Goal: Information Seeking & Learning: Learn about a topic

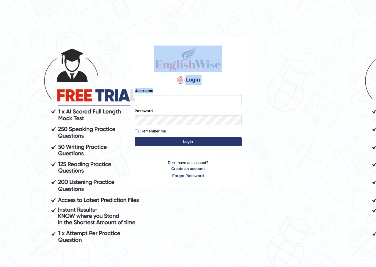
click at [350, 104] on body "Login Please fix the following errors: Username Password Remember me Login Don'…" at bounding box center [188, 152] width 376 height 267
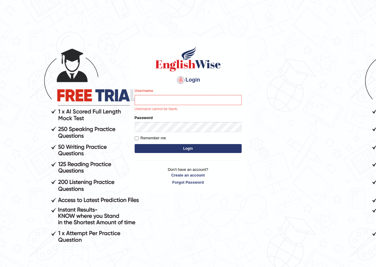
click at [346, 105] on body "Login Please fix the following errors: Username Username cannot be blank. Passw…" at bounding box center [188, 152] width 376 height 267
drag, startPoint x: 164, startPoint y: 96, endPoint x: 168, endPoint y: 97, distance: 4.5
click at [164, 96] on input "Username" at bounding box center [188, 100] width 107 height 10
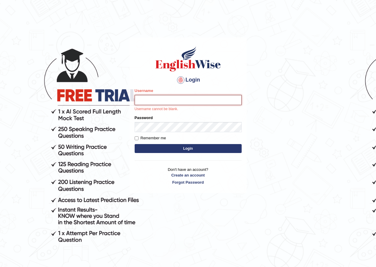
type input "hirokaM"
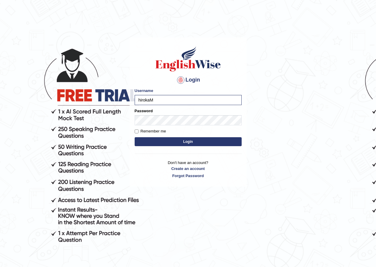
click at [180, 142] on button "Login" at bounding box center [188, 141] width 107 height 9
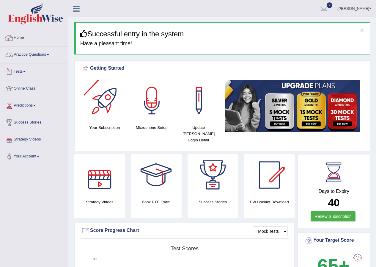
click at [26, 53] on link "Practice Questions" at bounding box center [34, 53] width 68 height 15
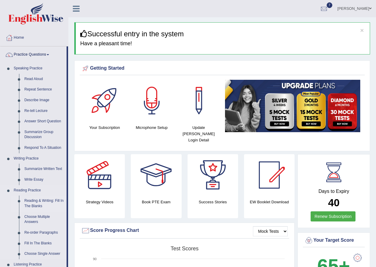
scroll to position [59, 0]
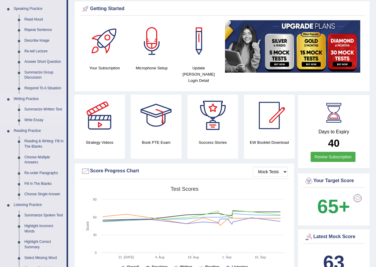
click at [41, 108] on link "Summarize Written Text" at bounding box center [44, 109] width 45 height 11
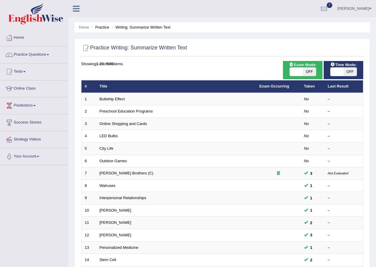
click at [345, 70] on span "OFF" at bounding box center [349, 71] width 13 height 8
checkbox input "true"
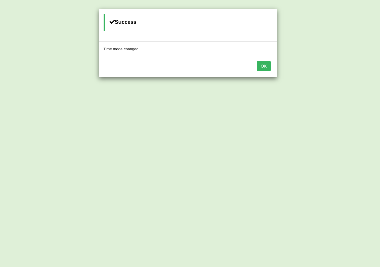
click at [258, 69] on button "OK" at bounding box center [264, 66] width 14 height 10
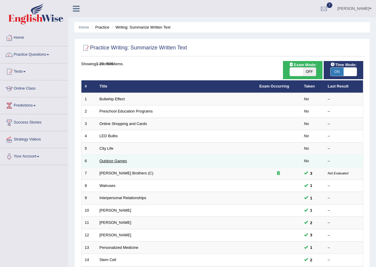
click at [116, 161] on link "Outdoor Games" at bounding box center [114, 160] width 28 height 4
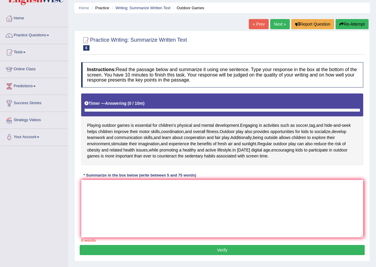
scroll to position [30, 0]
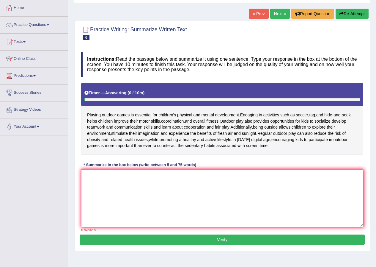
click at [109, 192] on textarea at bounding box center [222, 198] width 282 height 58
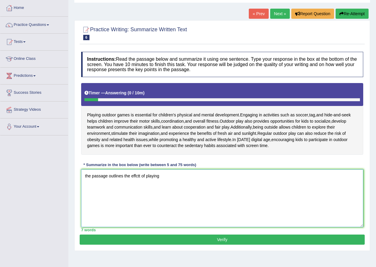
click at [170, 173] on textarea "the passage outlines the effctt of playing" at bounding box center [222, 198] width 282 height 58
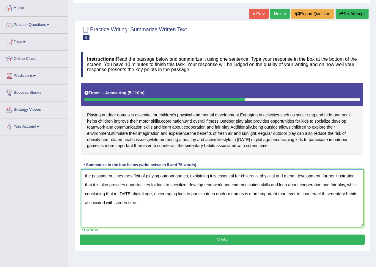
click at [86, 174] on textarea "the passage outlines the effctt of playing outdoot games, explaining it is esse…" at bounding box center [222, 198] width 282 height 58
click at [137, 176] on textarea "The passage outlines the effctt of playing outdoot games, explaining it is esse…" at bounding box center [222, 198] width 282 height 58
click at [143, 174] on textarea "The passage outlines the effectt of playing outdoot games, explaining it is ess…" at bounding box center [222, 198] width 282 height 58
click at [162, 176] on textarea "The passage outlines the effect of playing outdoot games, explaining it is esse…" at bounding box center [222, 198] width 282 height 58
click at [174, 175] on textarea "The passage outlines the effect of outdoot gamaming, explaining it is essential…" at bounding box center [222, 198] width 282 height 58
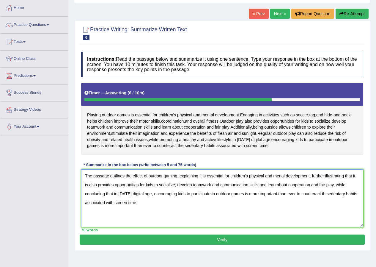
click at [163, 175] on textarea "The passage outlines the effect of outdoot gaming, explaining it is essential f…" at bounding box center [222, 198] width 282 height 58
click at [176, 176] on textarea "The passage outlines the effect of outdoor gaming, explaining it is essential f…" at bounding box center [222, 198] width 282 height 58
click at [193, 185] on textarea "The passage outlines the effect of playing in outdoor, explaining it is essenti…" at bounding box center [222, 198] width 282 height 58
click at [327, 193] on textarea "The passage outlines the effect of playing in outdoor, explaining it is essenti…" at bounding box center [222, 198] width 282 height 58
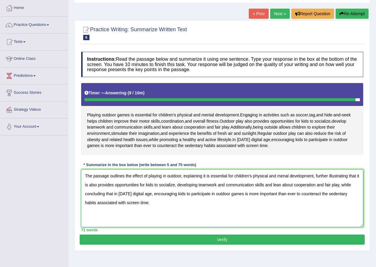
drag, startPoint x: 95, startPoint y: 203, endPoint x: 208, endPoint y: 203, distance: 112.6
click at [208, 203] on textarea "The passage outlines the effect of playing in outdoor, explaining it is essenti…" at bounding box center [222, 198] width 282 height 58
type textarea "The passage outlines the effect of playing in outdoor, explaining it is essenti…"
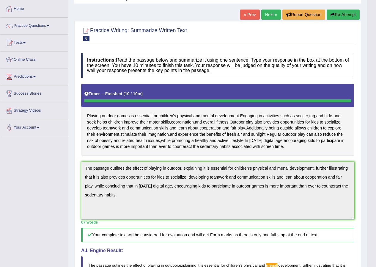
scroll to position [0, 0]
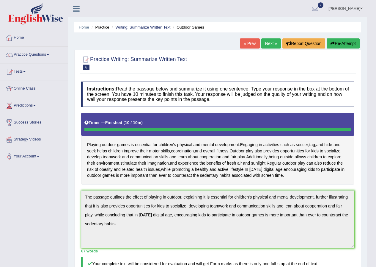
click at [335, 41] on button "Re-Attempt" at bounding box center [343, 43] width 33 height 10
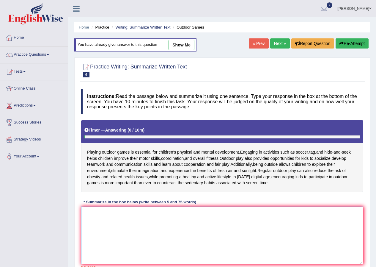
click at [91, 211] on textarea at bounding box center [222, 235] width 282 height 58
paste textarea "The passage outlines the effect of playing in outdoor, explaining it is essenti…"
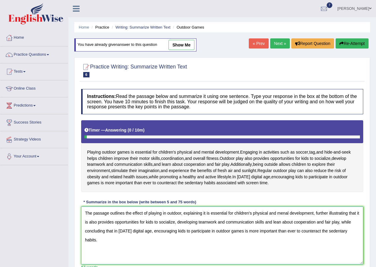
click at [285, 212] on textarea "The passage outlines the effect of playing in outdoor, explaining it is essenti…" at bounding box center [222, 235] width 282 height 58
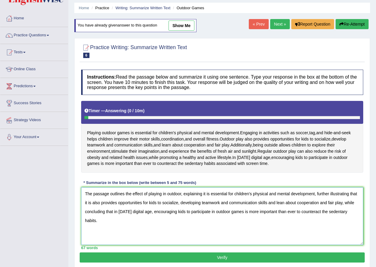
scroll to position [30, 0]
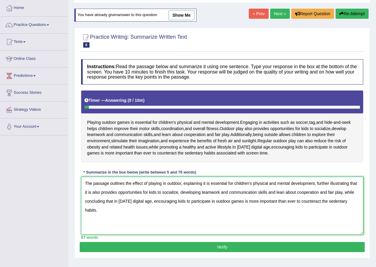
type textarea "The passage outlines the effect of playing in outdoor, explaining it is essenti…"
click at [151, 248] on button "Verify" at bounding box center [222, 247] width 285 height 10
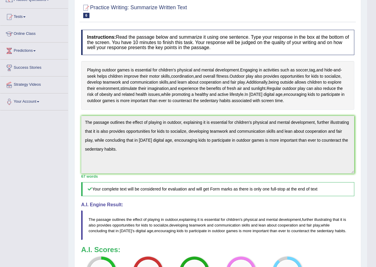
scroll to position [21, 0]
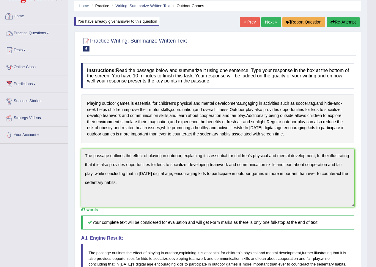
click at [37, 31] on link "Practice Questions" at bounding box center [34, 32] width 68 height 15
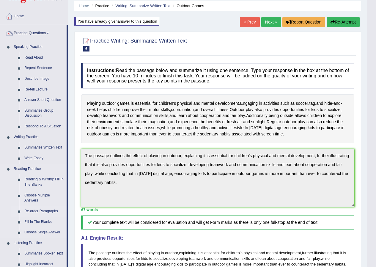
click at [48, 209] on link "Re-order Paragraphs" at bounding box center [44, 211] width 45 height 11
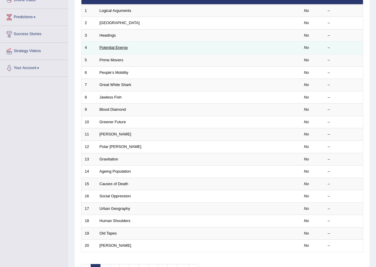
scroll to position [127, 0]
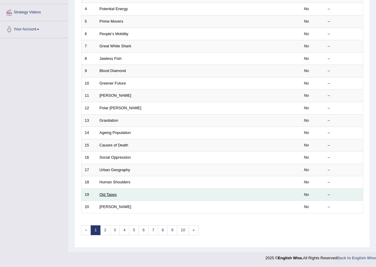
click at [106, 196] on link "Old Tapes" at bounding box center [108, 194] width 17 height 4
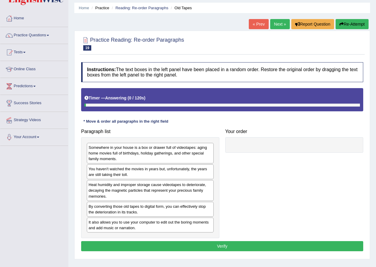
scroll to position [30, 0]
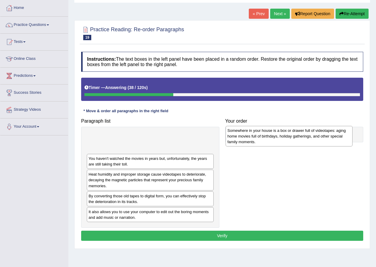
drag, startPoint x: 141, startPoint y: 151, endPoint x: 280, endPoint y: 144, distance: 138.9
click at [280, 144] on div "Somewhere in your house is a box or drawer full of videotapes: aging home movie…" at bounding box center [289, 136] width 127 height 21
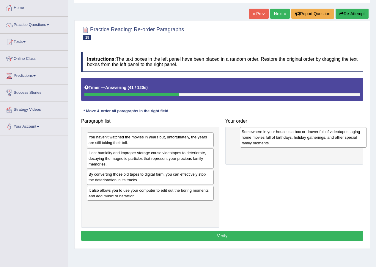
drag, startPoint x: 173, startPoint y: 142, endPoint x: 308, endPoint y: 141, distance: 134.6
click at [308, 141] on div "Somewhere in your house is a box or drawer full of videotapes: aging home movie…" at bounding box center [303, 137] width 127 height 21
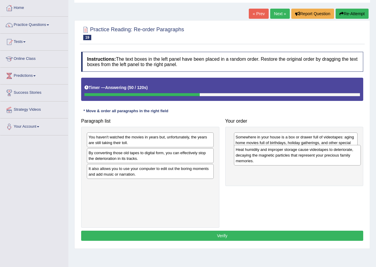
drag, startPoint x: 113, startPoint y: 162, endPoint x: 260, endPoint y: 159, distance: 147.1
click at [260, 159] on div "Heat humidity and improper storage cause videotapes to deteriorate, decaying th…" at bounding box center [297, 155] width 127 height 21
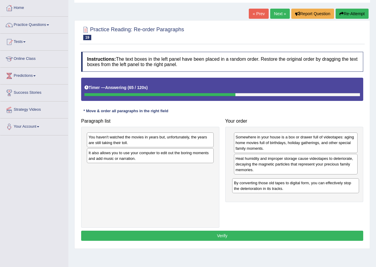
drag, startPoint x: 122, startPoint y: 163, endPoint x: 267, endPoint y: 193, distance: 148.4
click at [267, 193] on div "By converting those old tapes to digital form, you can effectively stop the det…" at bounding box center [295, 185] width 127 height 15
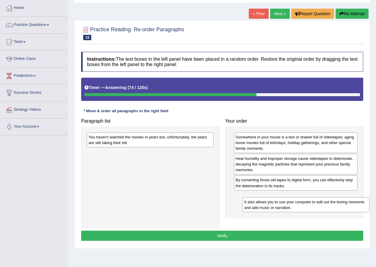
drag, startPoint x: 132, startPoint y: 158, endPoint x: 288, endPoint y: 207, distance: 163.2
click at [288, 207] on div "It also allows you to use your computer to edit out the boring moments and add …" at bounding box center [305, 204] width 127 height 15
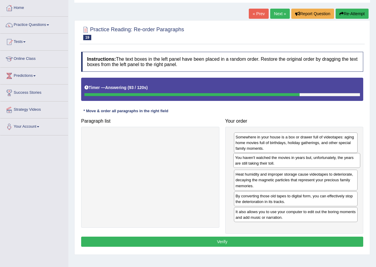
drag, startPoint x: 123, startPoint y: 146, endPoint x: 269, endPoint y: 166, distance: 147.9
click at [269, 166] on div "You haven't watched the movies in years but, unfortunately, the years are still…" at bounding box center [296, 160] width 127 height 15
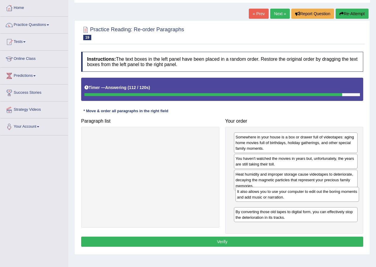
drag, startPoint x: 262, startPoint y: 219, endPoint x: 264, endPoint y: 199, distance: 20.2
click at [264, 199] on div "It also allows you to use your computer to edit out the boring moments and add …" at bounding box center [297, 194] width 124 height 15
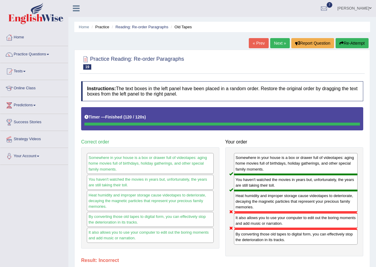
scroll to position [0, 0]
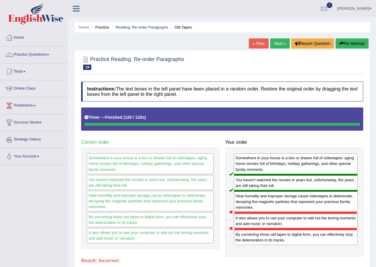
click at [346, 44] on button "Re-Attempt" at bounding box center [351, 43] width 33 height 10
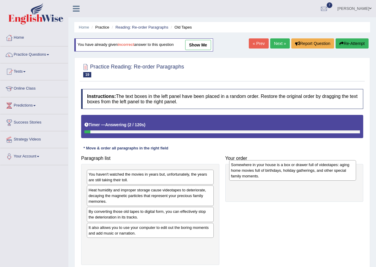
drag, startPoint x: 116, startPoint y: 188, endPoint x: 258, endPoint y: 179, distance: 142.6
click at [258, 179] on div "Somewhere in your house is a box or drawer full of videotapes: aging home movie…" at bounding box center [292, 170] width 127 height 21
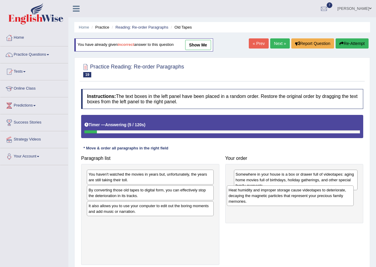
drag, startPoint x: 117, startPoint y: 203, endPoint x: 257, endPoint y: 203, distance: 139.9
click at [257, 203] on div "Heat humidity and improper storage cause videotapes to deteriorate, decaying th…" at bounding box center [290, 195] width 127 height 21
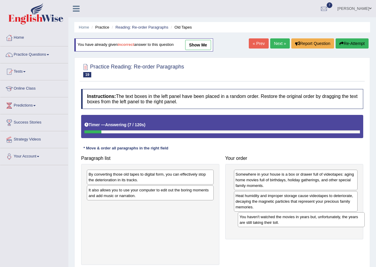
drag, startPoint x: 129, startPoint y: 178, endPoint x: 280, endPoint y: 220, distance: 156.8
click at [280, 220] on div "You haven't watched the movies in years but, unfortunately, the years are still…" at bounding box center [301, 219] width 127 height 15
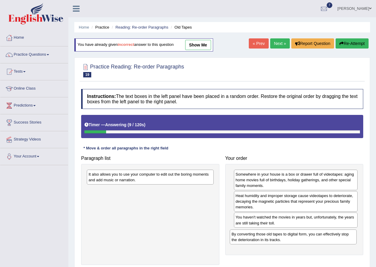
drag, startPoint x: 124, startPoint y: 181, endPoint x: 267, endPoint y: 241, distance: 154.9
click at [267, 241] on div "By converting those old tapes to digital form, you can effectively stop the det…" at bounding box center [293, 236] width 127 height 15
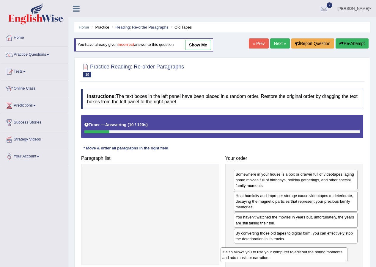
drag, startPoint x: 138, startPoint y: 179, endPoint x: 272, endPoint y: 256, distance: 154.9
click at [272, 256] on div "It also allows you to use your computer to edit out the boring moments and add …" at bounding box center [283, 254] width 127 height 15
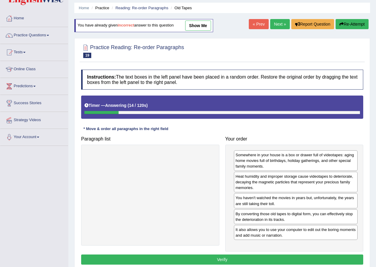
scroll to position [30, 0]
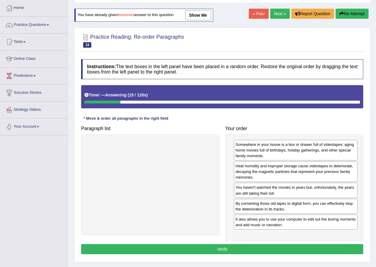
click at [192, 247] on button "Verify" at bounding box center [222, 249] width 282 height 10
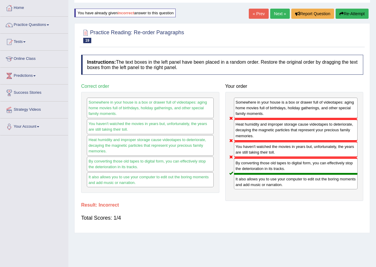
click at [345, 18] on button "Re-Attempt" at bounding box center [351, 14] width 33 height 10
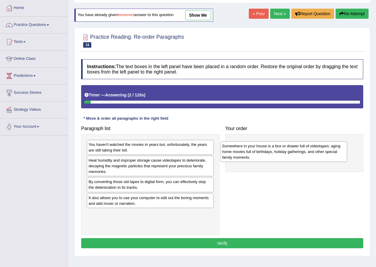
drag, startPoint x: 164, startPoint y: 152, endPoint x: 297, endPoint y: 154, distance: 133.4
click at [297, 154] on div "Somewhere in your house is a box or drawer full of videotapes: aging home movie…" at bounding box center [283, 151] width 127 height 21
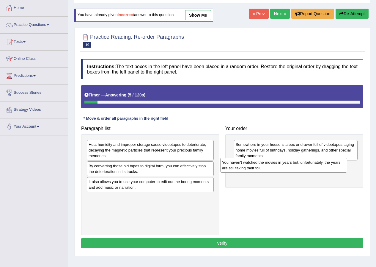
drag, startPoint x: 144, startPoint y: 148, endPoint x: 278, endPoint y: 165, distance: 134.6
click at [278, 165] on div "You haven't watched the movies in years but, unfortunately, the years are still…" at bounding box center [283, 164] width 127 height 15
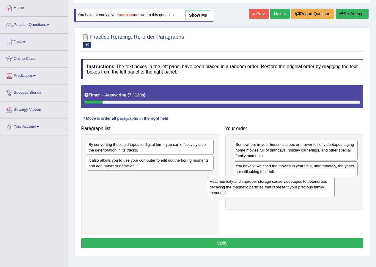
drag, startPoint x: 168, startPoint y: 147, endPoint x: 292, endPoint y: 184, distance: 129.3
click at [291, 184] on div "Heat humidity and improper storage cause videotapes to deteriorate, decaying th…" at bounding box center [271, 186] width 127 height 21
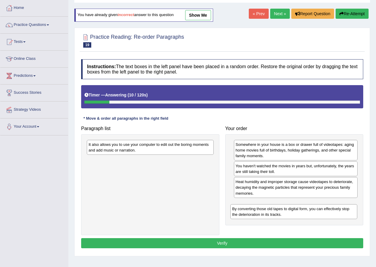
drag, startPoint x: 109, startPoint y: 143, endPoint x: 252, endPoint y: 207, distance: 156.1
click at [253, 207] on div "By converting those old tapes to digital form, you can effectively stop the det…" at bounding box center [293, 211] width 127 height 15
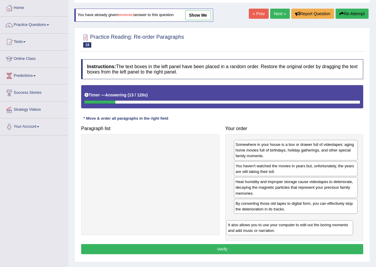
drag, startPoint x: 151, startPoint y: 149, endPoint x: 290, endPoint y: 229, distance: 160.8
click at [290, 229] on div "It also allows you to use your computer to edit out the boring moments and add …" at bounding box center [289, 227] width 127 height 15
drag, startPoint x: 283, startPoint y: 211, endPoint x: 283, endPoint y: 226, distance: 14.9
click at [283, 226] on div "By converting those old tapes to digital form, you can effectively stop the det…" at bounding box center [297, 224] width 124 height 15
drag, startPoint x: 288, startPoint y: 211, endPoint x: 285, endPoint y: 225, distance: 14.5
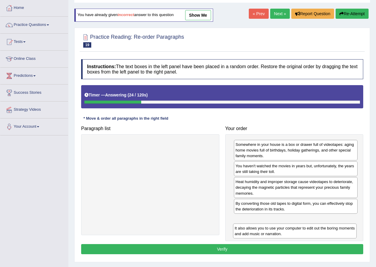
click at [285, 225] on div "It also allows you to use your computer to edit out the boring moments and add …" at bounding box center [295, 230] width 124 height 15
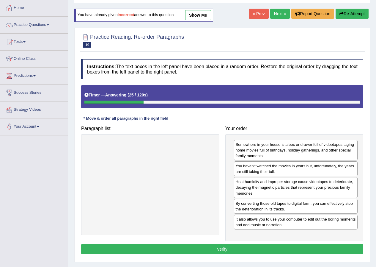
click at [236, 245] on button "Verify" at bounding box center [222, 249] width 282 height 10
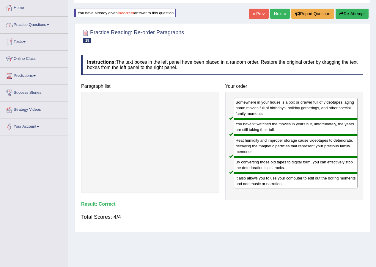
click at [38, 24] on link "Practice Questions" at bounding box center [34, 24] width 68 height 15
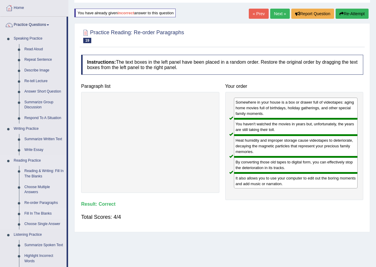
click at [45, 213] on link "Fill In The Blanks" at bounding box center [44, 213] width 45 height 11
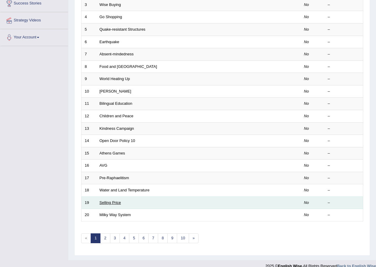
click at [116, 204] on link "Selling Price" at bounding box center [110, 202] width 21 height 4
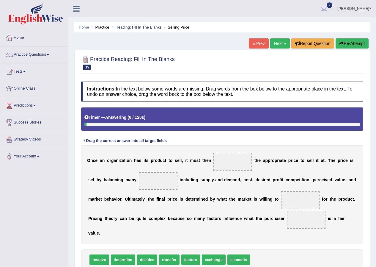
scroll to position [30, 0]
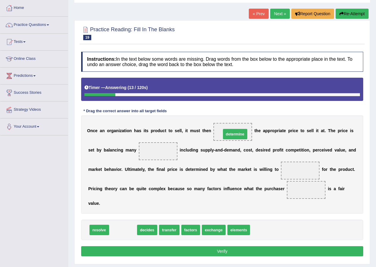
drag, startPoint x: 125, startPoint y: 231, endPoint x: 237, endPoint y: 135, distance: 147.3
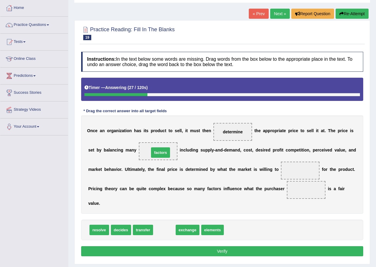
drag, startPoint x: 165, startPoint y: 231, endPoint x: 174, endPoint y: 153, distance: 78.4
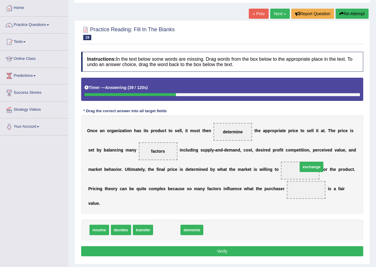
drag, startPoint x: 162, startPoint y: 231, endPoint x: 307, endPoint y: 168, distance: 158.1
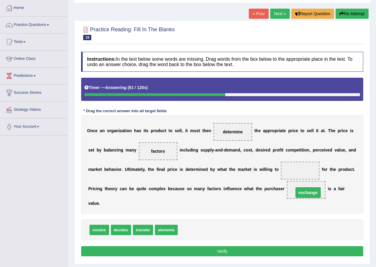
drag, startPoint x: 299, startPoint y: 171, endPoint x: 306, endPoint y: 192, distance: 21.6
drag, startPoint x: 307, startPoint y: 190, endPoint x: 198, endPoint y: 223, distance: 113.6
drag, startPoint x: 187, startPoint y: 231, endPoint x: 299, endPoint y: 170, distance: 127.9
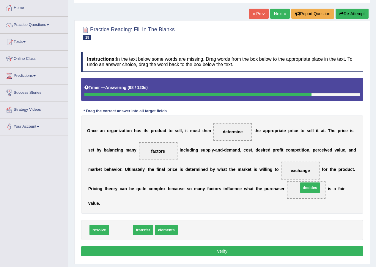
drag, startPoint x: 119, startPoint y: 231, endPoint x: 308, endPoint y: 190, distance: 193.4
click at [234, 251] on button "Verify" at bounding box center [222, 251] width 282 height 10
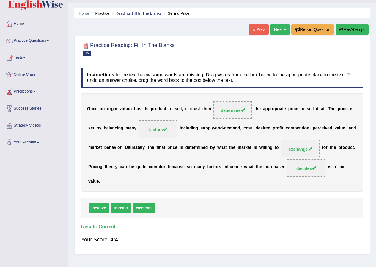
scroll to position [0, 0]
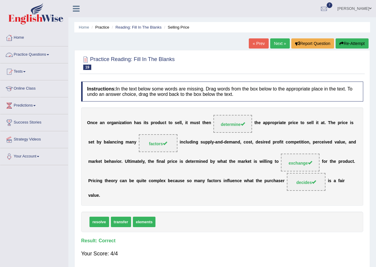
click at [36, 56] on link "Practice Questions" at bounding box center [34, 53] width 68 height 15
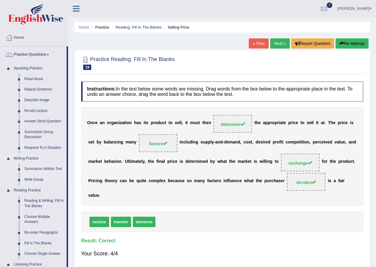
click at [37, 167] on link "Summarize Written Text" at bounding box center [44, 168] width 45 height 11
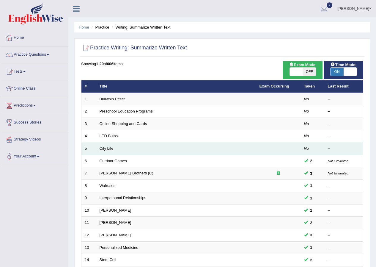
click at [107, 149] on link "City Life" at bounding box center [107, 148] width 14 height 4
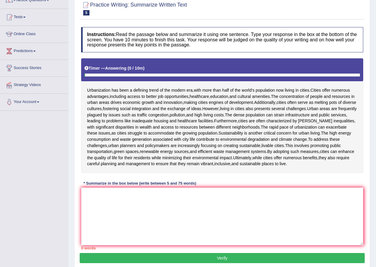
scroll to position [59, 0]
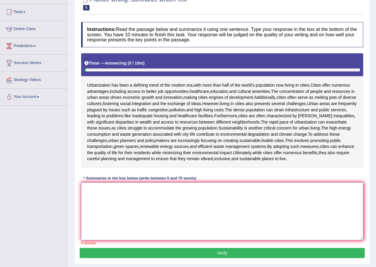
click at [116, 202] on textarea at bounding box center [222, 211] width 282 height 58
type textarea "t"
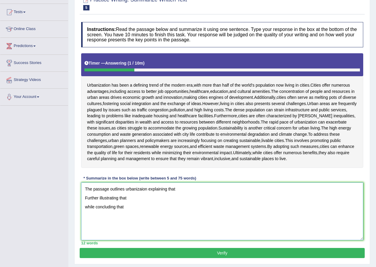
click at [180, 190] on textarea "The passage outlines urbanizaion explaining that Further illustrating that whil…" at bounding box center [222, 211] width 282 height 58
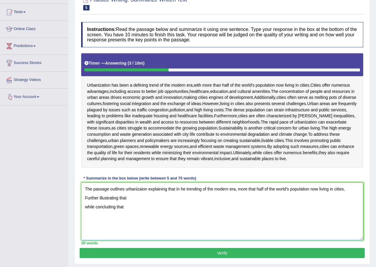
click at [88, 198] on textarea "The passage outlines urbanizaion explaining that in he trending of the modern e…" at bounding box center [222, 211] width 282 height 58
click at [136, 197] on textarea "The passage outlines urbanizaion explaining that in he trending of the modern e…" at bounding box center [222, 211] width 282 height 58
click at [343, 190] on textarea "The passage outlines urbanizaion explaining that in he trending of the modern e…" at bounding box center [222, 211] width 282 height 58
click at [236, 198] on textarea "The passage outlines urbanizaion explaining that in he trending of the modern e…" at bounding box center [222, 211] width 282 height 58
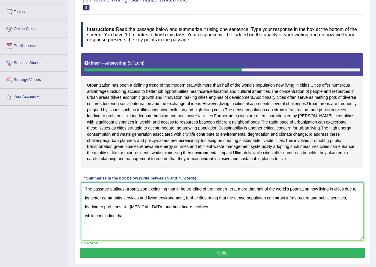
click at [86, 215] on textarea "The passage outlines urbanizaion explaining that in he trending of the modern e…" at bounding box center [222, 211] width 282 height 58
click at [261, 209] on textarea "The passage outlines urbanizaion explaining that in he trending of the modern e…" at bounding box center [222, 211] width 282 height 58
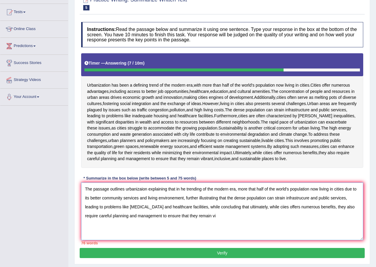
drag, startPoint x: 189, startPoint y: 215, endPoint x: 241, endPoint y: 215, distance: 52.3
click at [241, 215] on textarea "The passage outlines urbanizaion explaining that in he trending of the modern e…" at bounding box center [222, 211] width 282 height 58
drag, startPoint x: 147, startPoint y: 197, endPoint x: 101, endPoint y: 198, distance: 46.7
click at [101, 198] on textarea "The passage outlines urbanizaion explaining that in he trending of the modern e…" at bounding box center [222, 211] width 282 height 58
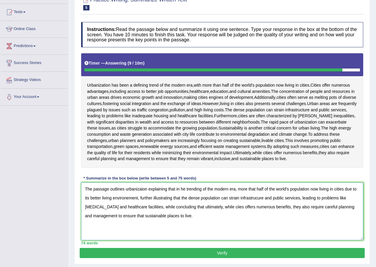
drag, startPoint x: 241, startPoint y: 206, endPoint x: 261, endPoint y: 206, distance: 19.9
click at [241, 206] on textarea "The passage outlines urbanizaion explaining that in he trending of the modern e…" at bounding box center [222, 211] width 282 height 58
type textarea "The passage outlines urbanizaion explaining that in he trending of the modern e…"
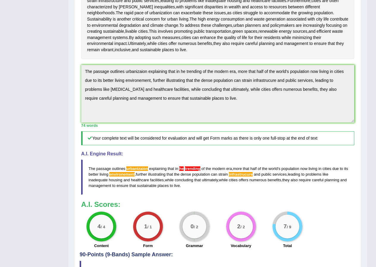
scroll to position [178, 0]
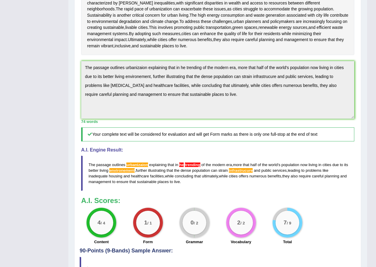
click at [77, 67] on div "Practice Writing: Summarize Written Text 5 City Life Instructions: Read the pas…" at bounding box center [217, 78] width 287 height 412
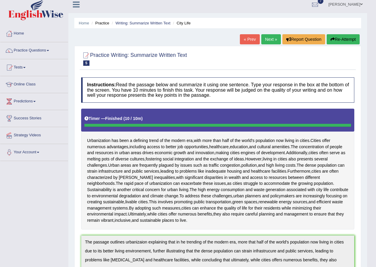
scroll to position [0, 0]
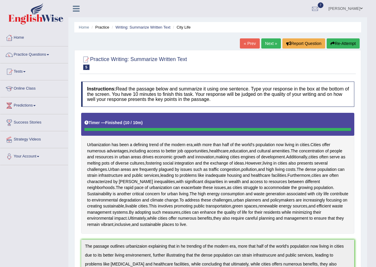
click at [351, 42] on button "Re-Attempt" at bounding box center [343, 43] width 33 height 10
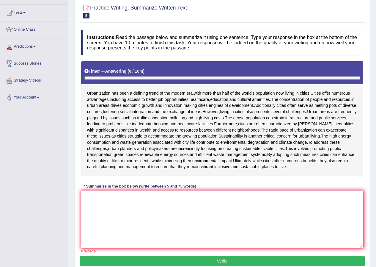
scroll to position [59, 0]
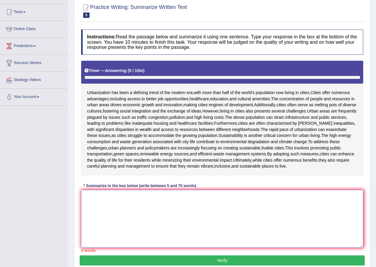
click at [105, 196] on textarea at bounding box center [222, 219] width 282 height 58
paste textarea "The passage outlines urbanizaion explaining that in he trending of the modern e…"
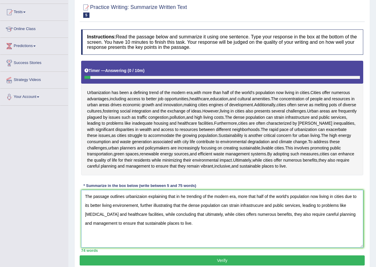
click at [141, 196] on textarea "The passage outlines urbanizaion explaining that in he trending of the modern e…" at bounding box center [222, 219] width 282 height 58
click at [182, 195] on textarea "The passage outlines urbanization explaining that in he trending of the modern …" at bounding box center [222, 219] width 282 height 58
click at [257, 206] on textarea "The passage outlines urbanization explaining that in the trending of the modern…" at bounding box center [222, 219] width 282 height 58
click at [128, 206] on textarea "The passage outlines urbanization explaining that in the trending of the modern…" at bounding box center [222, 219] width 282 height 58
type textarea "The passage outlines urbanization explaining that in the trending of the modern…"
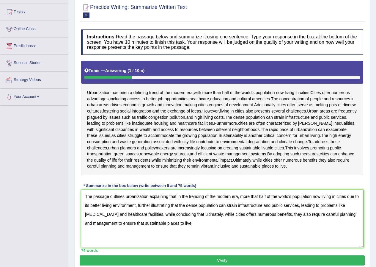
click at [220, 260] on button "Verify" at bounding box center [222, 260] width 285 height 10
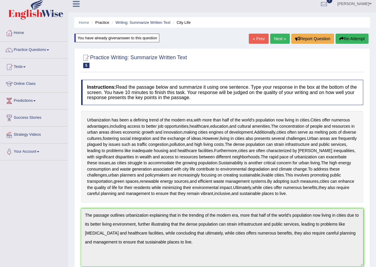
scroll to position [0, 0]
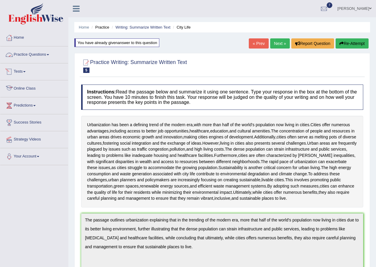
click at [24, 54] on link "Practice Questions" at bounding box center [34, 53] width 68 height 15
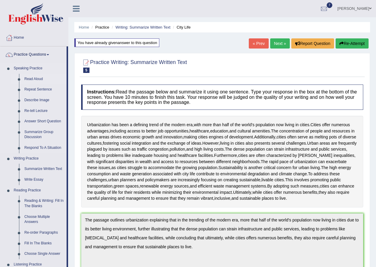
click at [42, 78] on link "Read Aloud" at bounding box center [44, 79] width 45 height 11
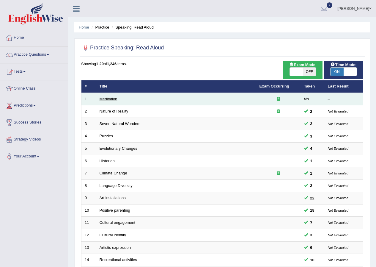
click at [113, 98] on link "Meditation" at bounding box center [109, 99] width 18 height 4
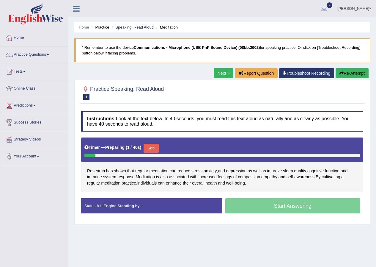
click at [154, 149] on button "Skip" at bounding box center [151, 148] width 15 height 9
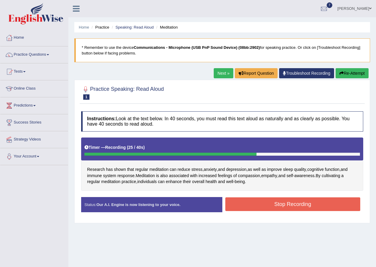
click at [293, 206] on button "Stop Recording" at bounding box center [292, 204] width 135 height 14
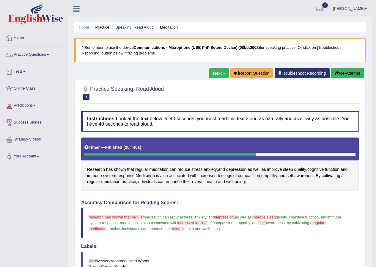
click at [34, 53] on link "Practice Questions" at bounding box center [34, 53] width 68 height 15
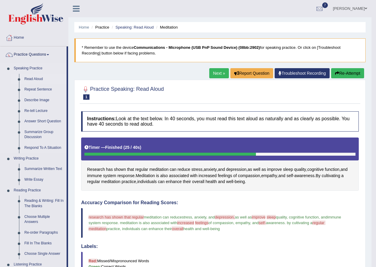
click at [32, 78] on link "Read Aloud" at bounding box center [44, 79] width 45 height 11
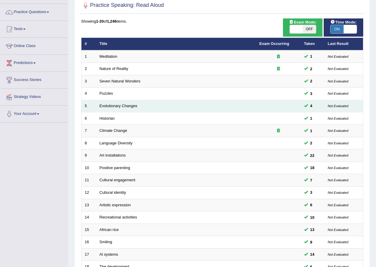
scroll to position [119, 0]
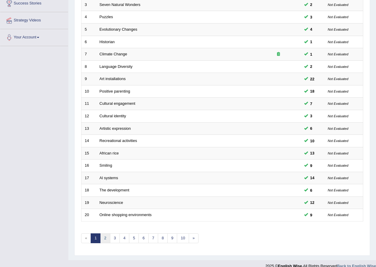
click at [107, 240] on link "2" at bounding box center [105, 238] width 10 height 10
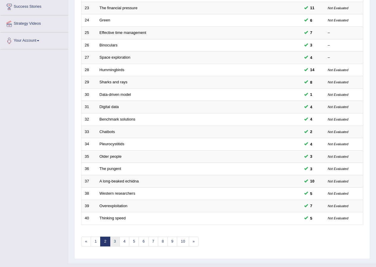
scroll to position [127, 0]
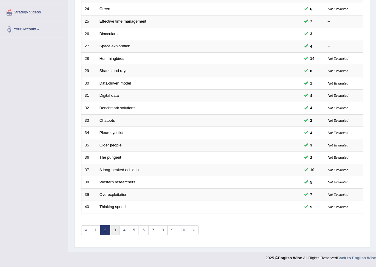
click at [115, 231] on link "3" at bounding box center [115, 230] width 10 height 10
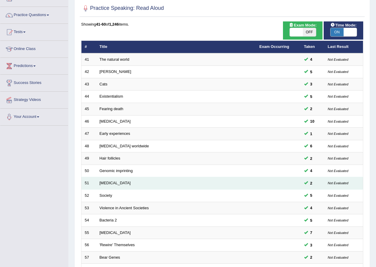
scroll to position [89, 0]
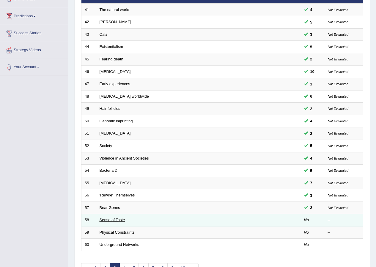
click at [111, 219] on link "Sense of Taste" at bounding box center [113, 219] width 26 height 4
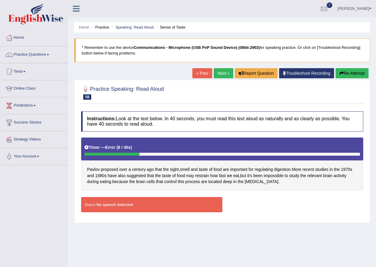
click at [149, 202] on div "Status: No speech detected" at bounding box center [151, 204] width 141 height 15
click at [346, 72] on button "Re-Attempt" at bounding box center [351, 73] width 33 height 10
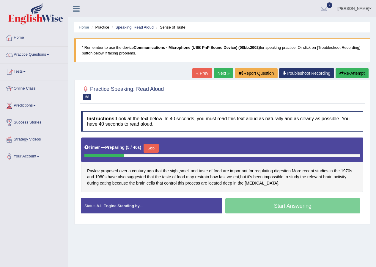
click at [155, 149] on button "Skip" at bounding box center [151, 148] width 15 height 9
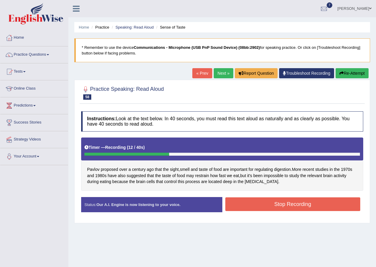
click at [298, 207] on button "Stop Recording" at bounding box center [292, 204] width 135 height 14
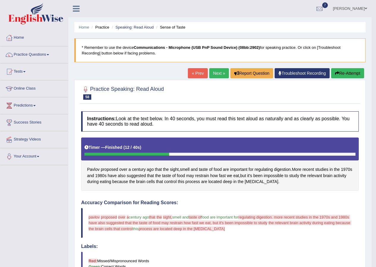
click at [342, 72] on button "Re-Attempt" at bounding box center [347, 73] width 33 height 10
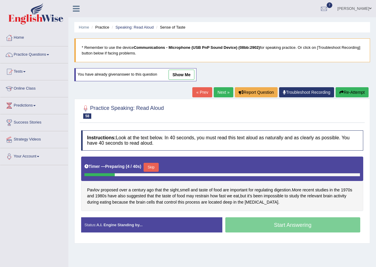
click at [150, 165] on button "Skip" at bounding box center [151, 167] width 15 height 9
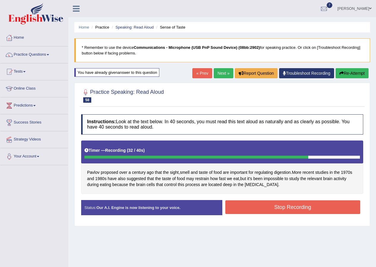
click at [279, 208] on button "Stop Recording" at bounding box center [292, 207] width 135 height 14
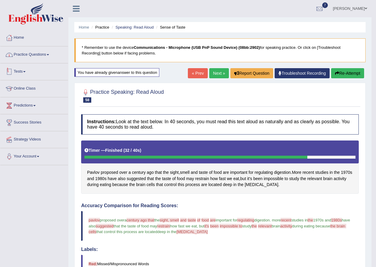
click at [21, 55] on link "Practice Questions" at bounding box center [34, 53] width 68 height 15
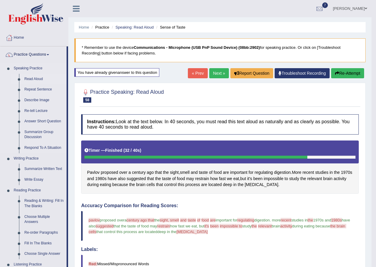
click at [31, 80] on link "Read Aloud" at bounding box center [44, 79] width 45 height 11
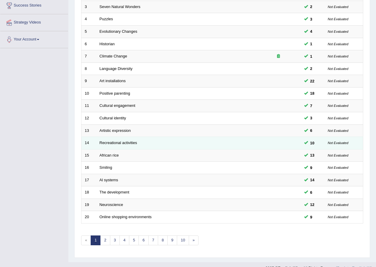
scroll to position [127, 0]
